Goal: Transaction & Acquisition: Book appointment/travel/reservation

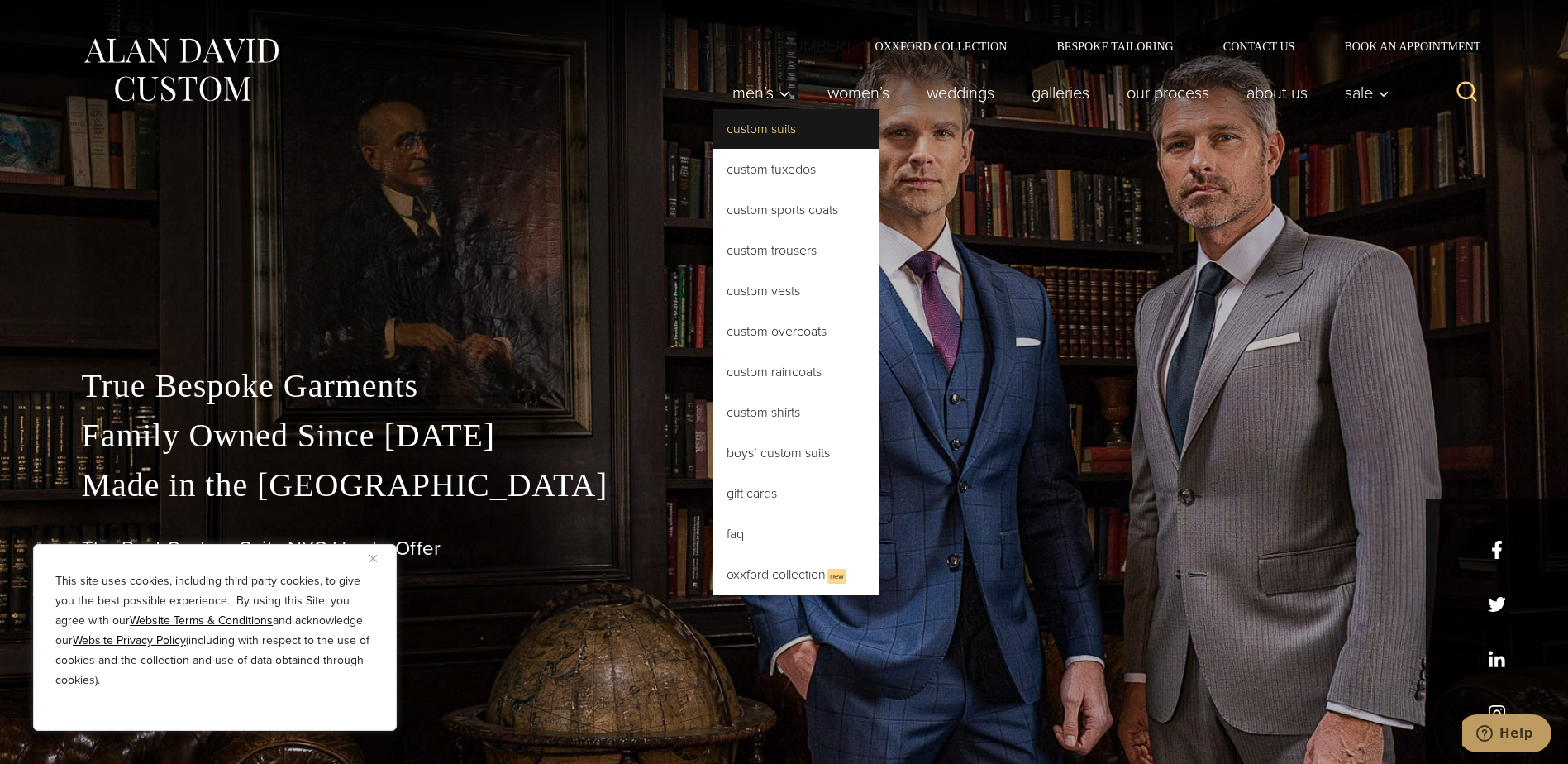
click at [760, 132] on link "Custom Suits" at bounding box center [797, 129] width 166 height 40
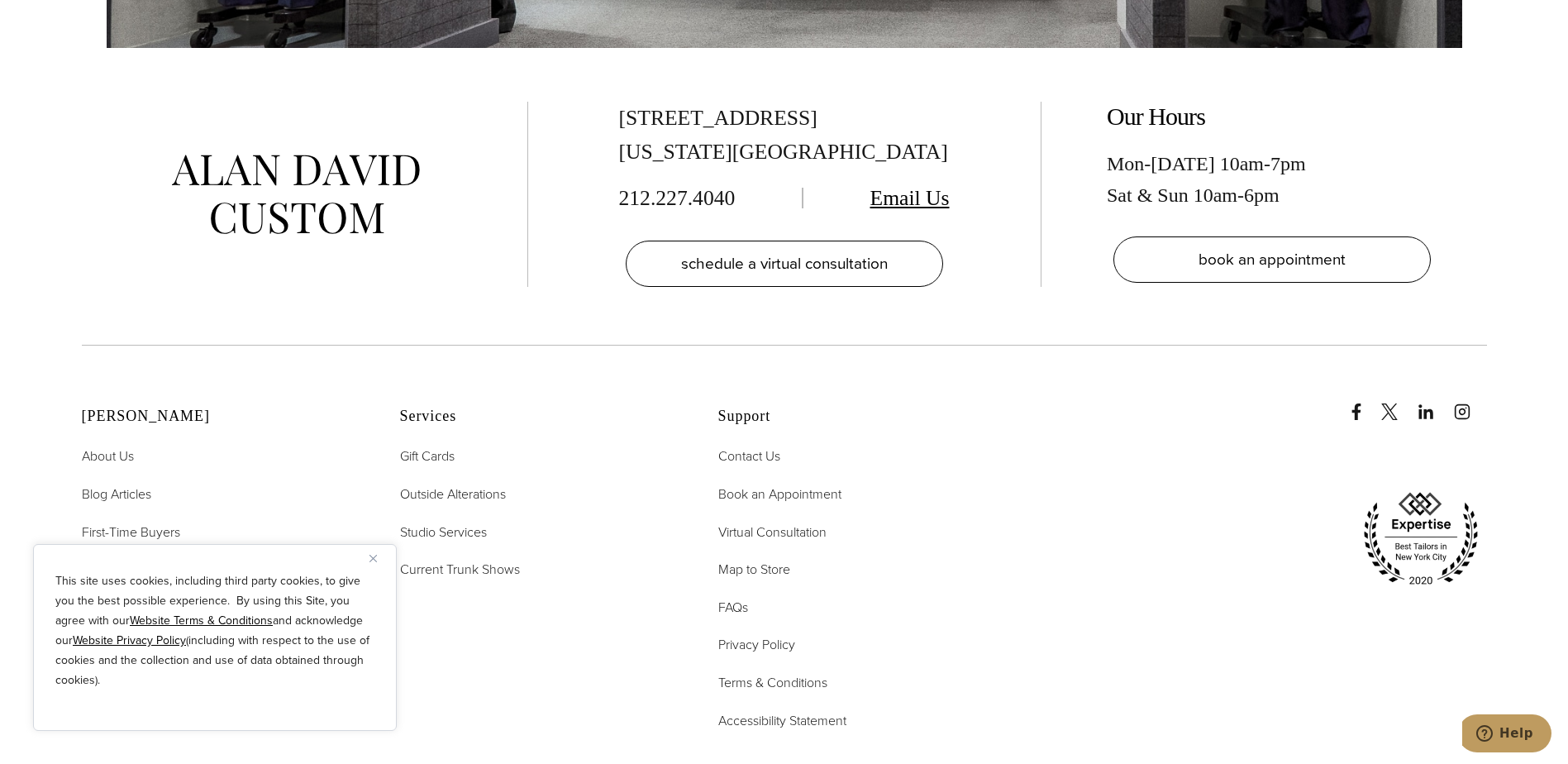
scroll to position [10586, 0]
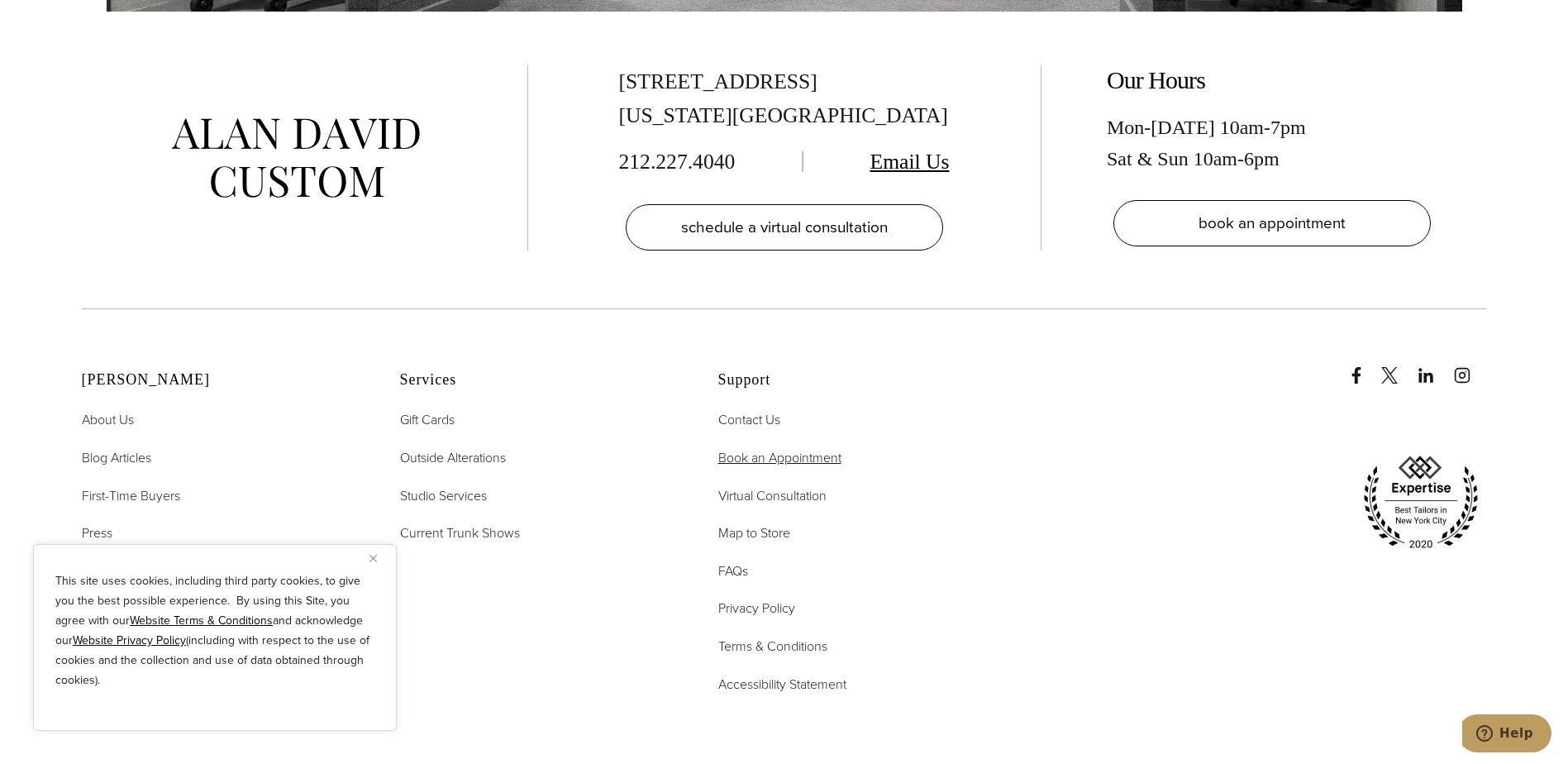
click at [765, 448] on span "Book an Appointment" at bounding box center [780, 458] width 123 height 19
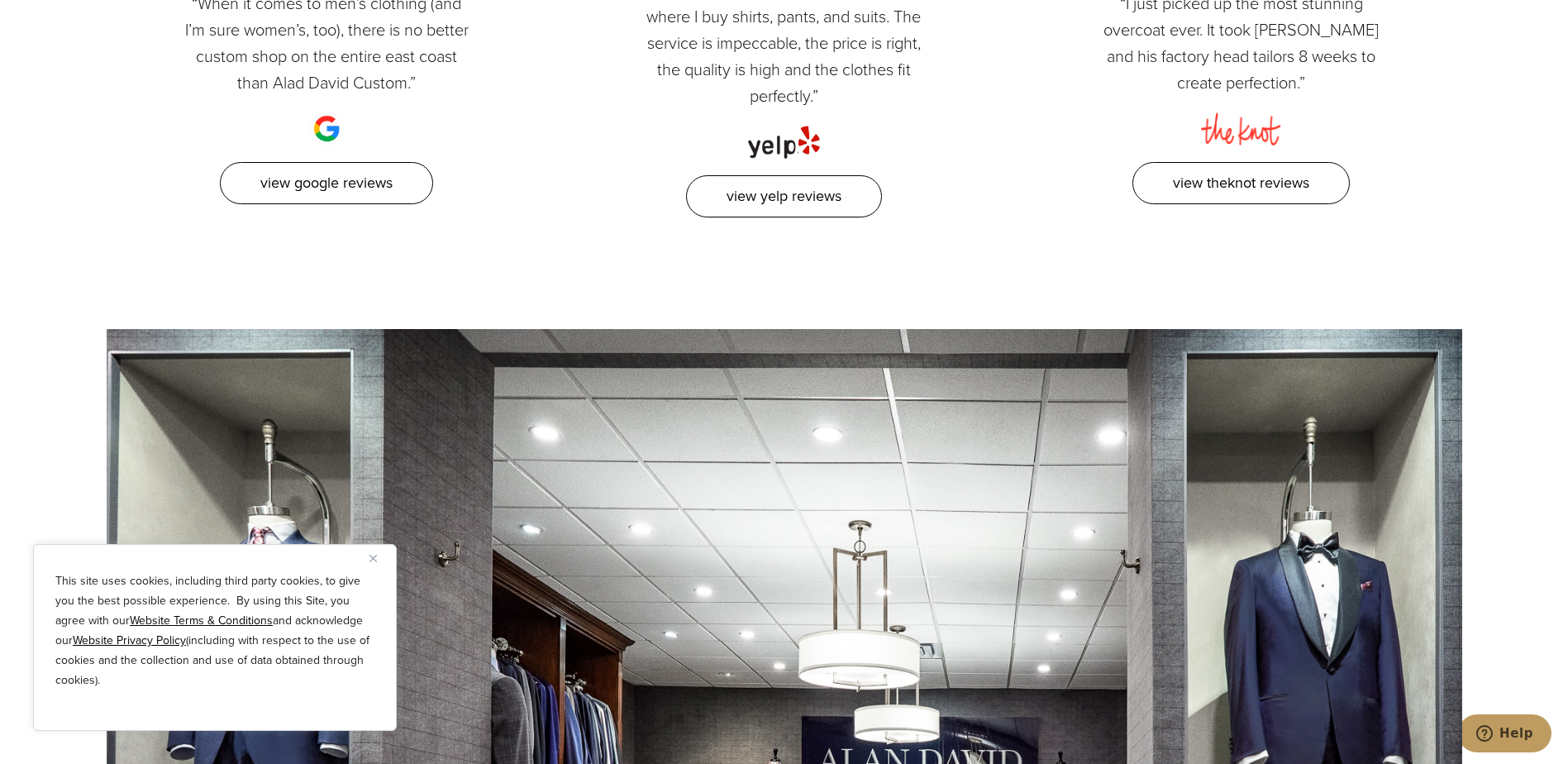
scroll to position [2481, 0]
